Goal: Information Seeking & Learning: Check status

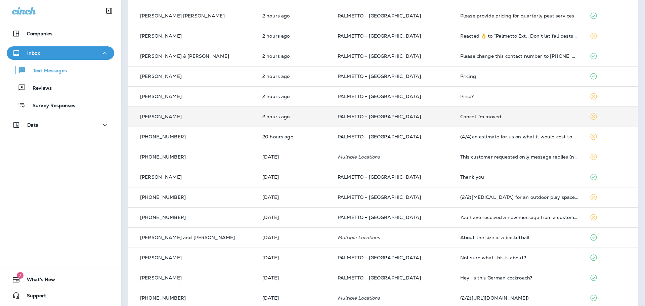
scroll to position [157, 0]
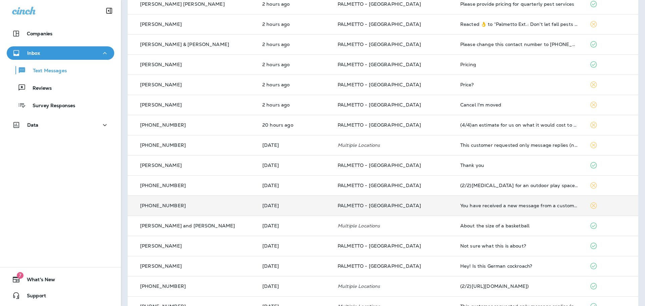
click at [415, 202] on td "PALMETTO - [GEOGRAPHIC_DATA]" at bounding box center [393, 206] width 123 height 20
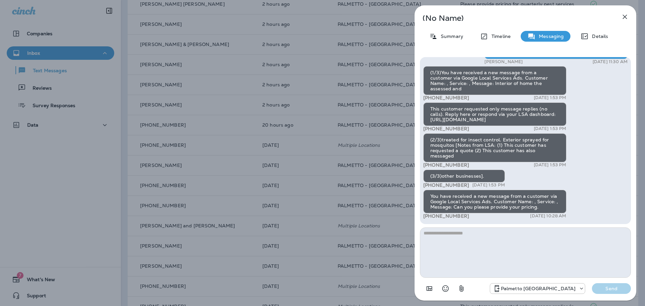
click at [625, 19] on icon "button" at bounding box center [625, 17] width 8 height 8
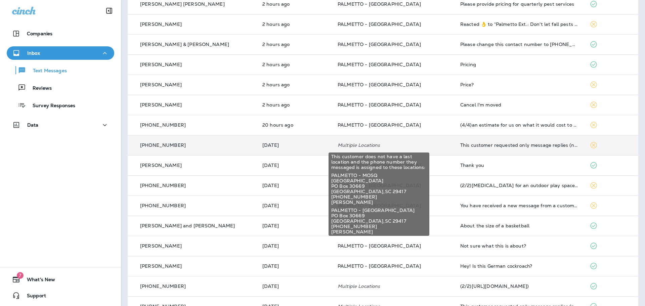
click at [422, 146] on p "Multiple Locations" at bounding box center [394, 145] width 112 height 5
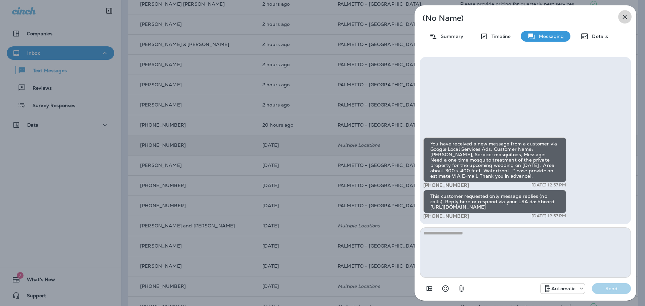
click at [624, 16] on icon "button" at bounding box center [625, 17] width 4 height 4
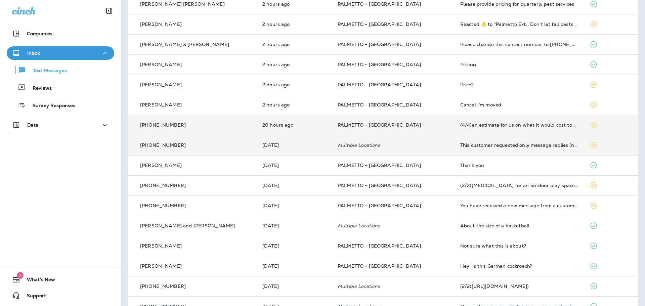
click at [424, 129] on td "PALMETTO - [GEOGRAPHIC_DATA]" at bounding box center [393, 125] width 123 height 20
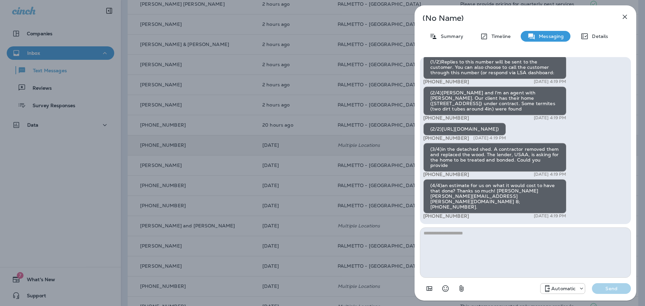
click at [623, 18] on icon "button" at bounding box center [625, 17] width 8 height 8
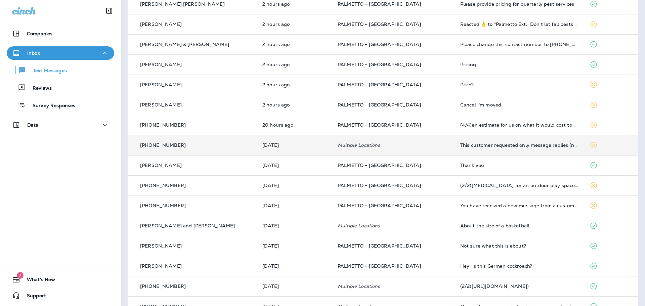
click at [424, 106] on p "PALMETTO - [GEOGRAPHIC_DATA]" at bounding box center [394, 104] width 112 height 5
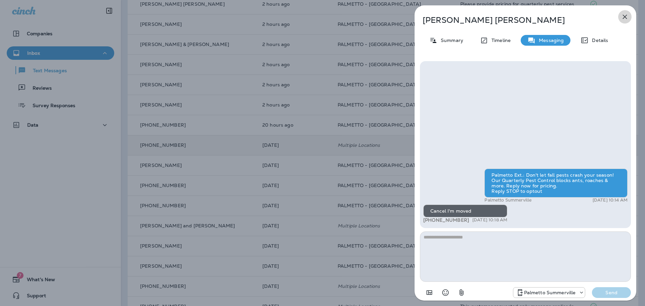
click at [625, 19] on icon "button" at bounding box center [625, 17] width 8 height 8
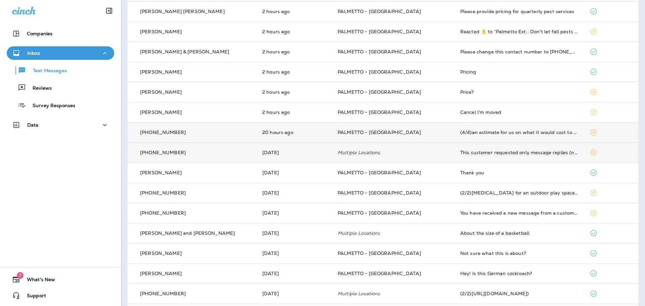
scroll to position [146, 0]
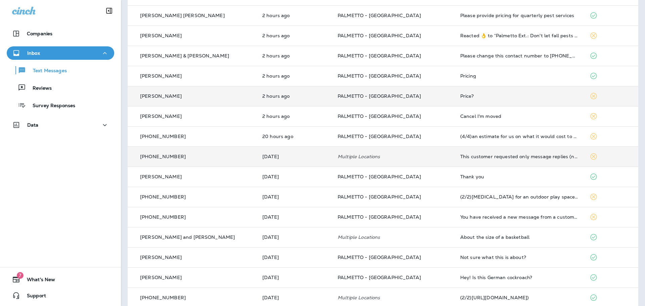
click at [424, 104] on td "PALMETTO - [GEOGRAPHIC_DATA]" at bounding box center [393, 96] width 123 height 20
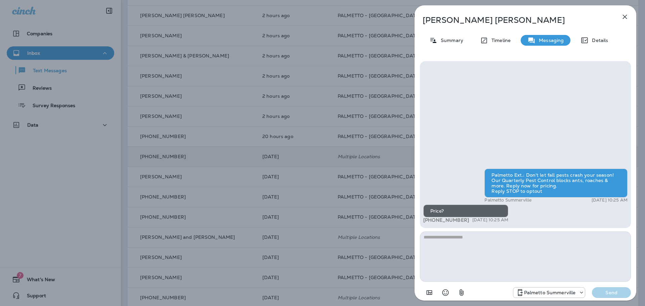
click at [626, 13] on icon "button" at bounding box center [625, 17] width 8 height 8
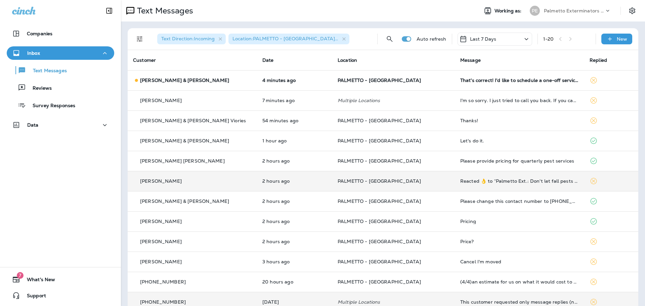
click at [423, 179] on p "PALMETTO - [GEOGRAPHIC_DATA]" at bounding box center [394, 180] width 112 height 5
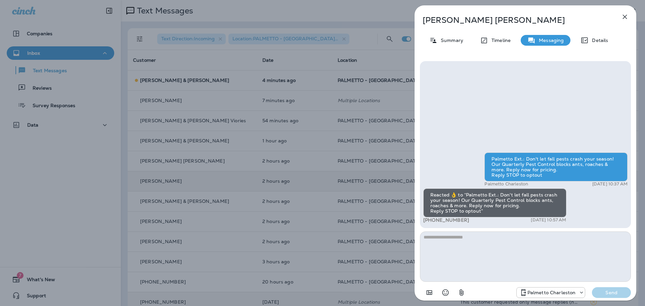
click at [624, 17] on icon "button" at bounding box center [625, 17] width 8 height 8
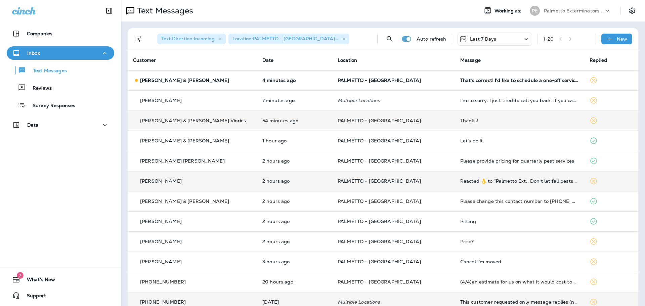
click at [416, 121] on p "PALMETTO - [GEOGRAPHIC_DATA]" at bounding box center [394, 120] width 112 height 5
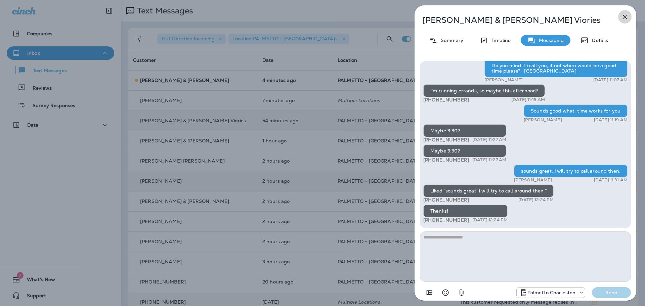
click at [624, 18] on icon "button" at bounding box center [625, 17] width 8 height 8
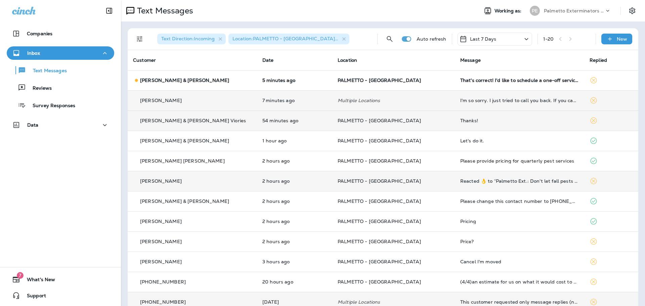
click at [421, 96] on td "Multiple Locations" at bounding box center [393, 100] width 123 height 20
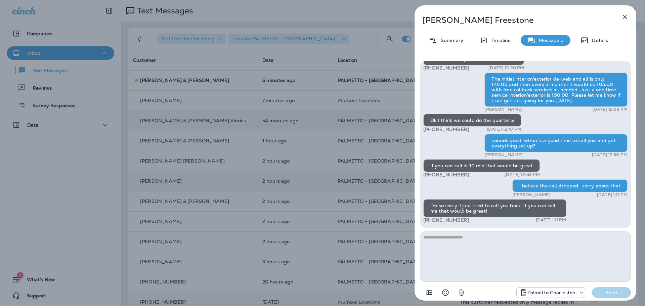
click at [627, 16] on icon "button" at bounding box center [625, 17] width 8 height 8
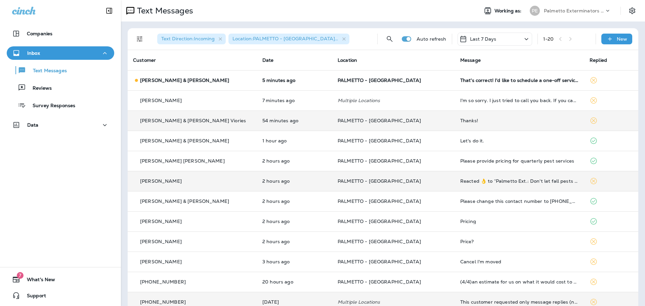
click at [424, 78] on p "PALMETTO - [GEOGRAPHIC_DATA]" at bounding box center [394, 80] width 112 height 5
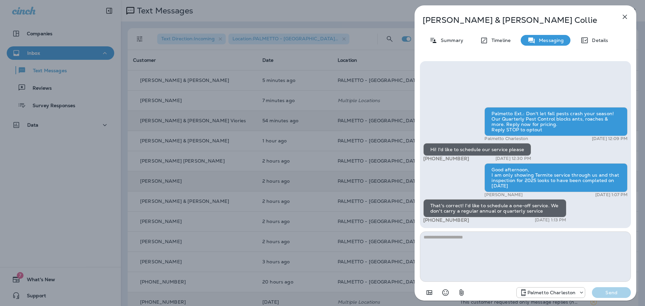
click at [623, 17] on icon "button" at bounding box center [625, 17] width 8 height 8
